Goal: Check status: Check status

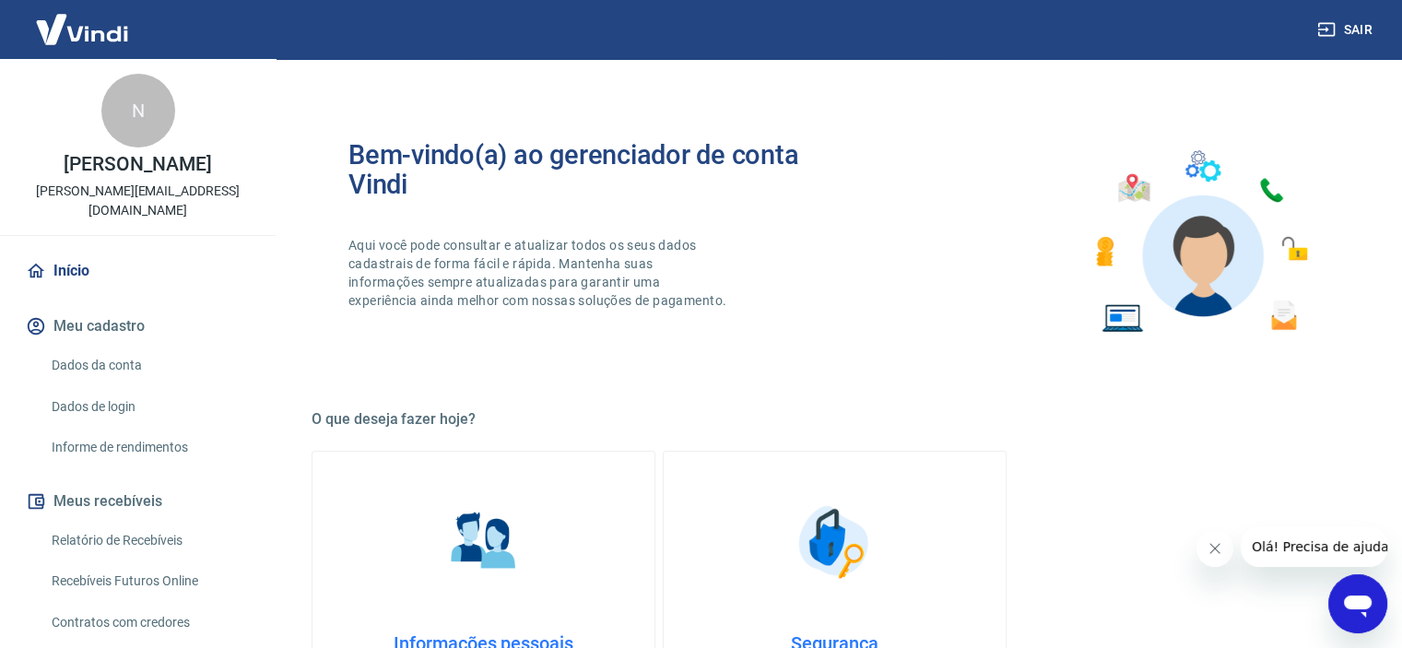
click at [148, 522] on link "Relatório de Recebíveis" at bounding box center [148, 541] width 209 height 38
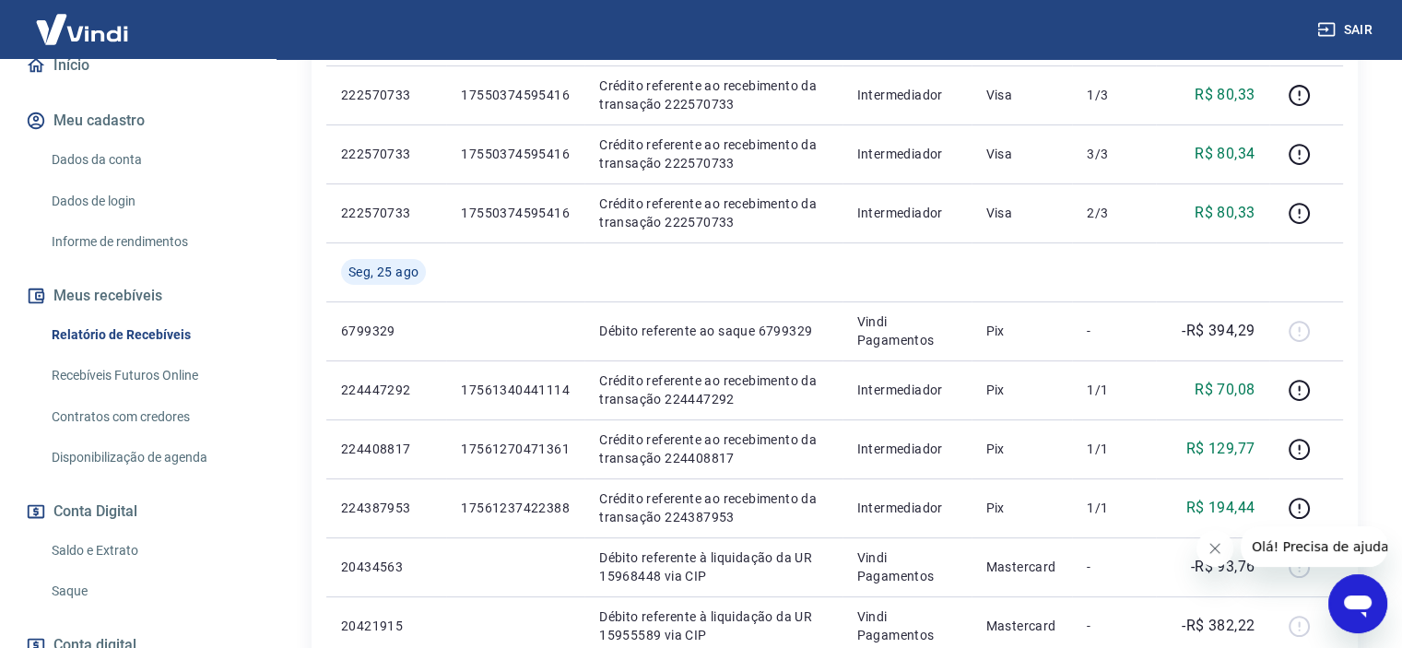
scroll to position [313, 0]
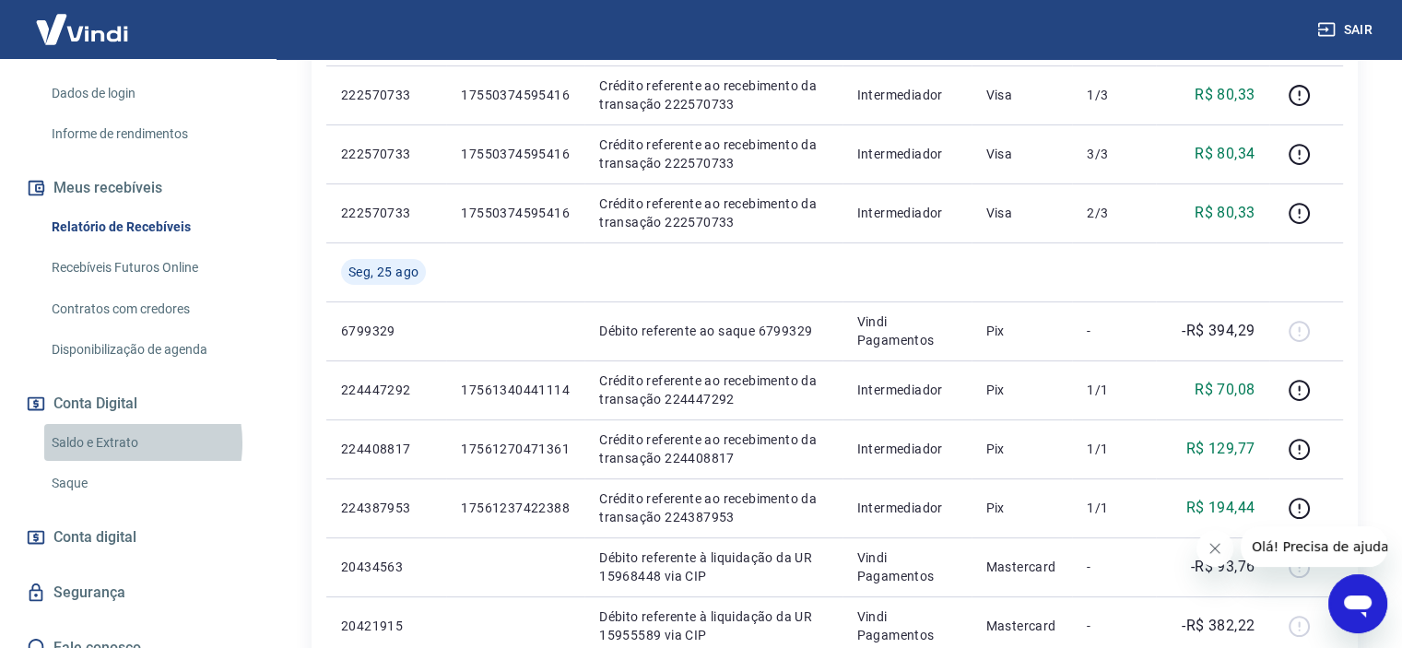
click at [109, 424] on link "Saldo e Extrato" at bounding box center [148, 443] width 209 height 38
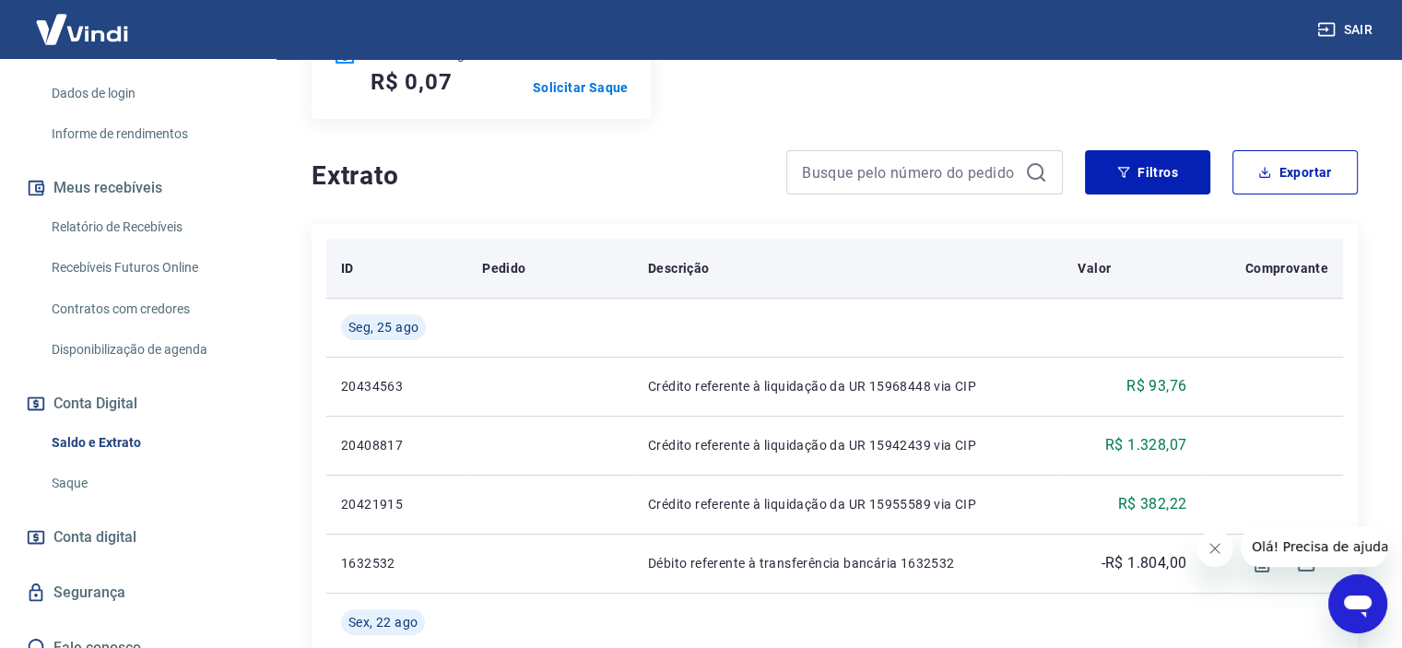
scroll to position [369, 0]
